Goal: Task Accomplishment & Management: Use online tool/utility

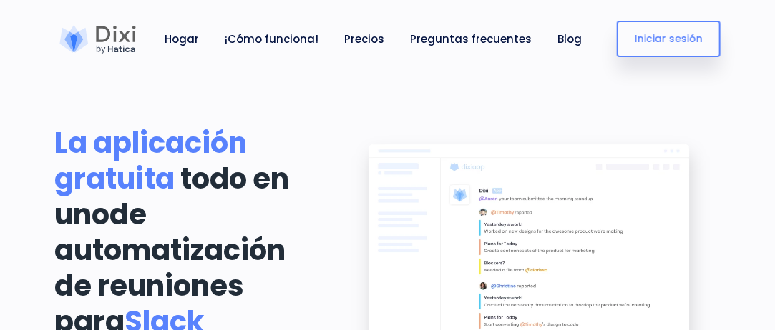
click at [173, 177] on font "La aplicación gratuita" at bounding box center [151, 161] width 192 height 76
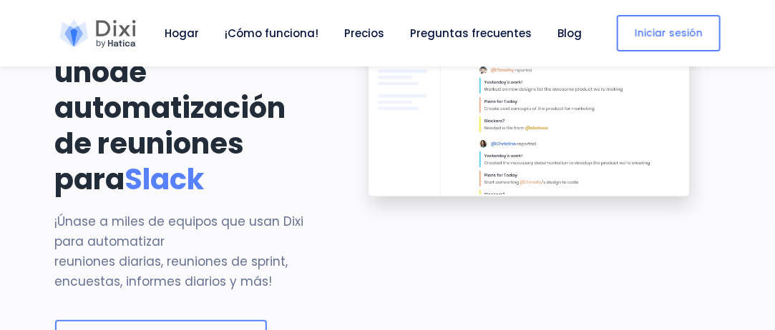
scroll to position [143, 0]
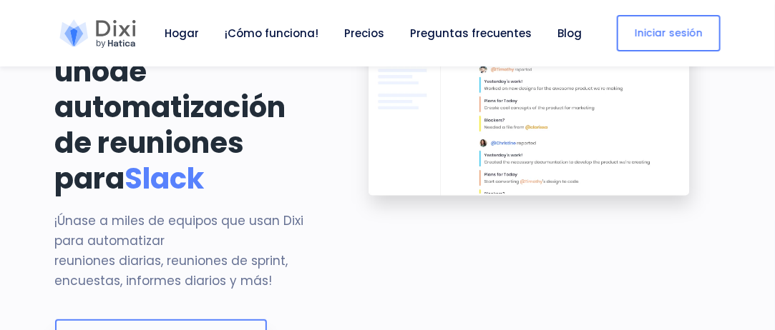
click at [167, 209] on div "La aplicación gratuita todo en uno de automatización de reuniones para Slack ¡Ú…" at bounding box center [187, 171] width 265 height 378
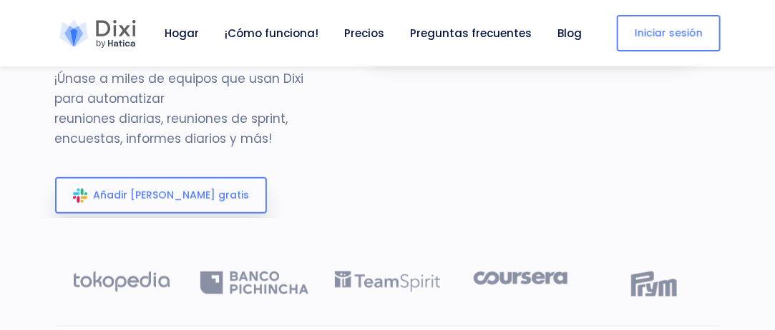
scroll to position [286, 0]
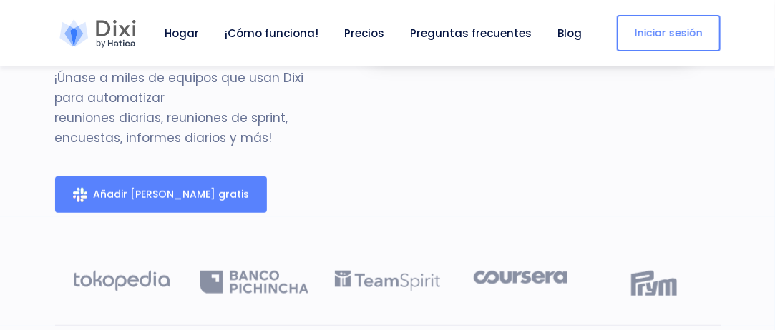
click at [147, 198] on font "Añadir [PERSON_NAME] gratis" at bounding box center [171, 194] width 156 height 14
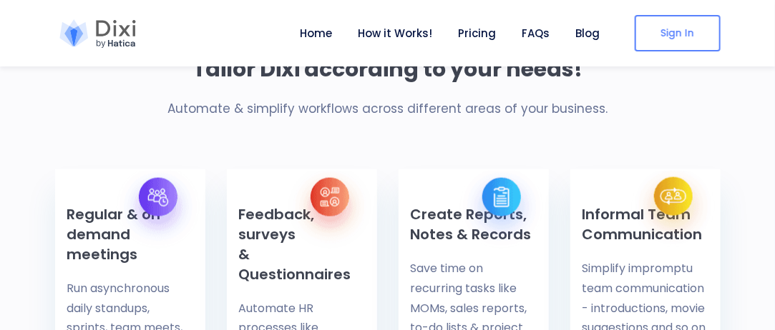
scroll to position [572, 0]
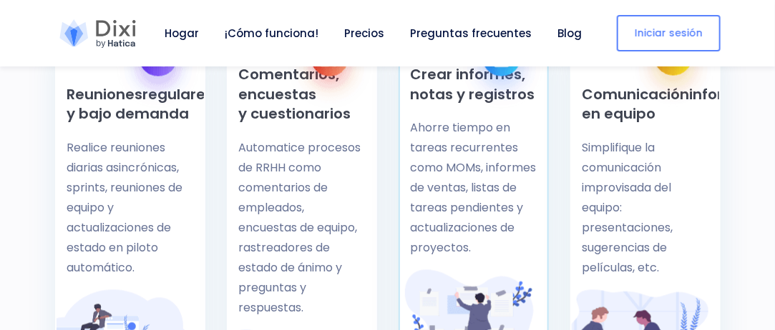
scroll to position [715, 0]
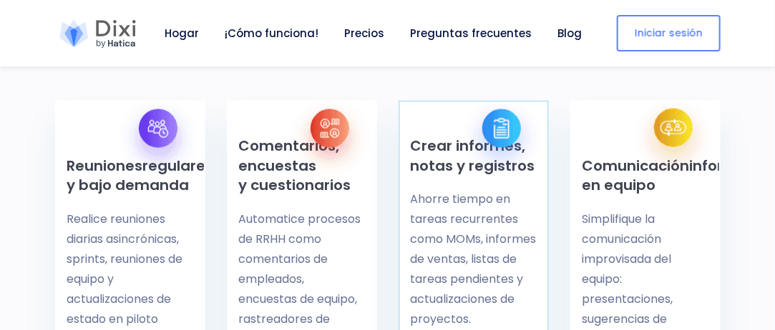
click at [493, 132] on div at bounding box center [501, 139] width 84 height 84
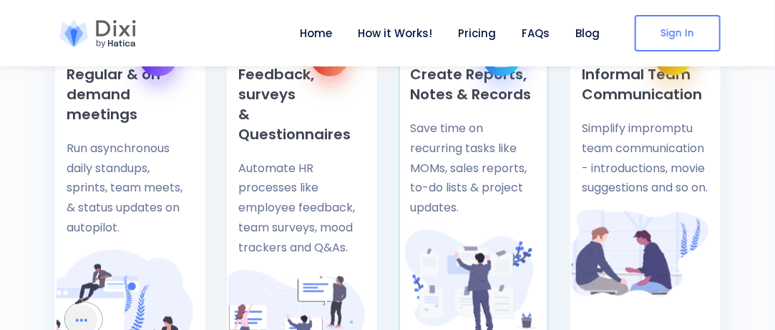
scroll to position [644, 0]
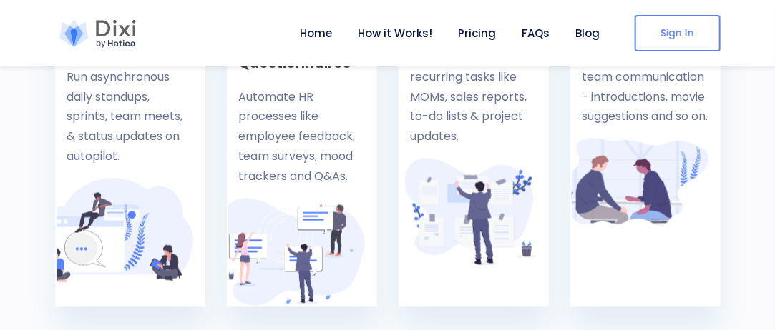
scroll to position [644, 0]
